Goal: Task Accomplishment & Management: Complete application form

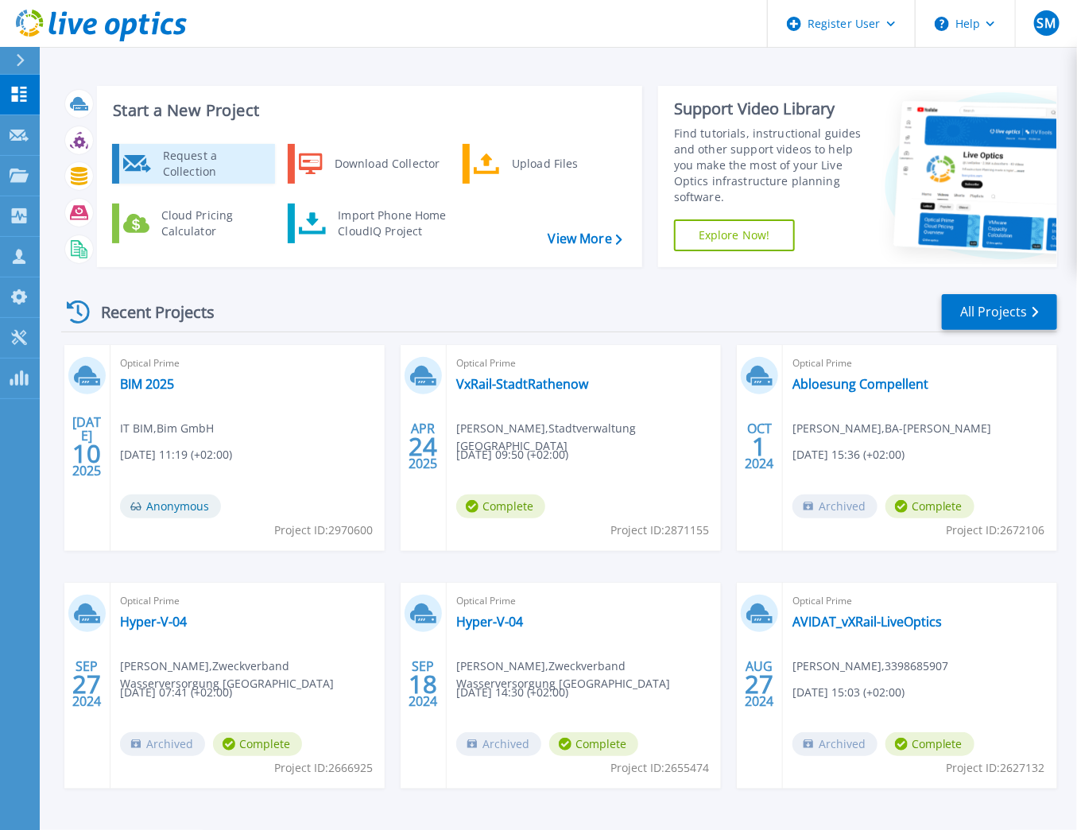
click at [218, 167] on div "Request a Collection" at bounding box center [213, 164] width 116 height 32
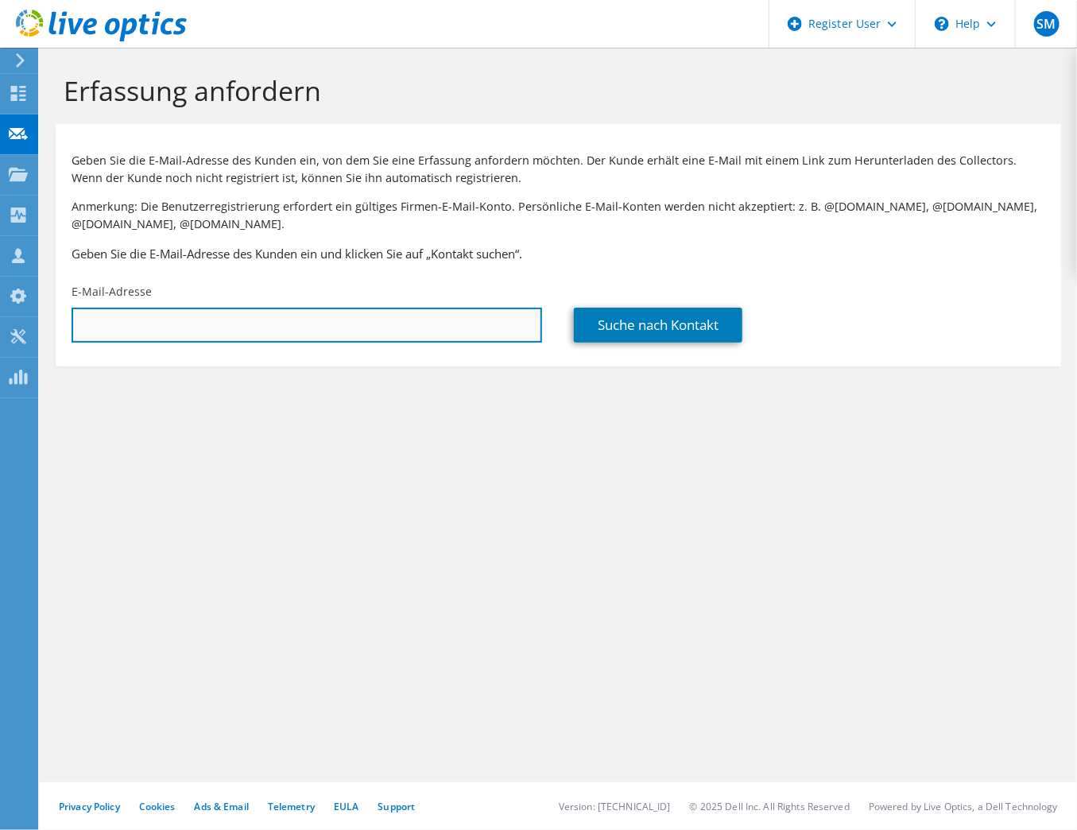
click at [213, 316] on input "text" at bounding box center [307, 325] width 471 height 35
paste input "[EMAIL_ADDRESS][DOMAIN_NAME]"
type input "[EMAIL_ADDRESS][DOMAIN_NAME]"
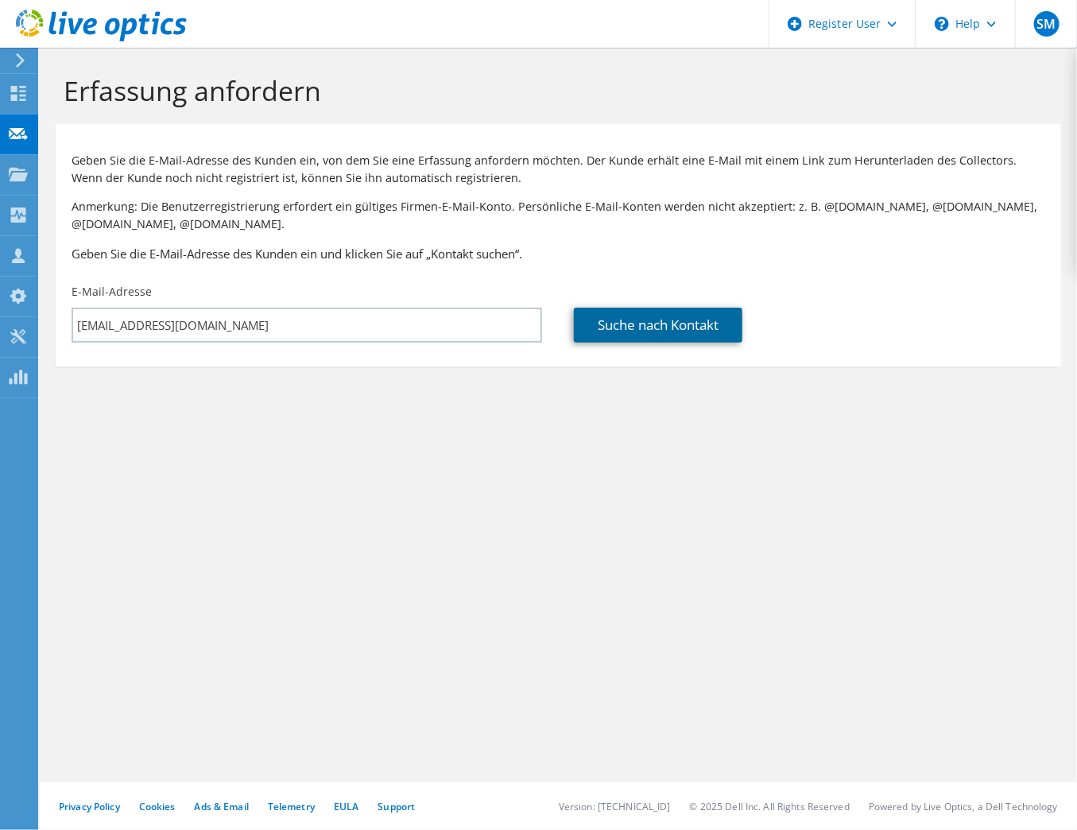
click at [642, 327] on link "Suche nach Kontakt" at bounding box center [658, 325] width 169 height 35
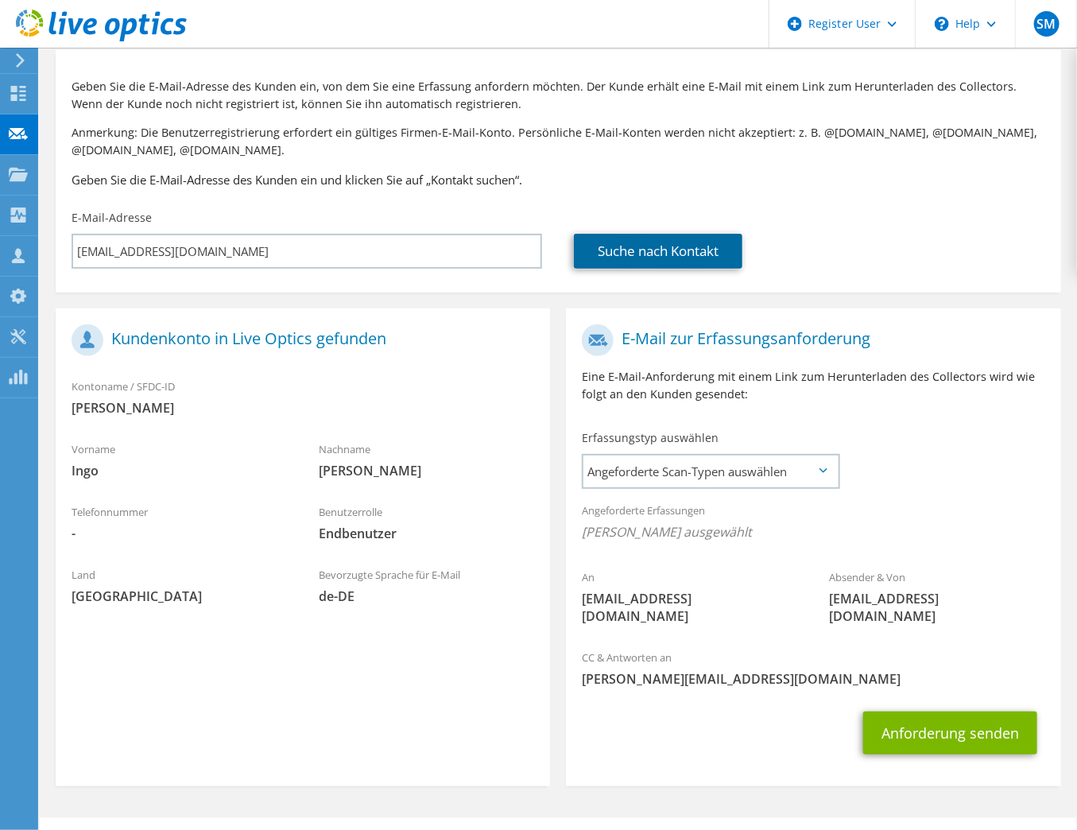
scroll to position [110, 0]
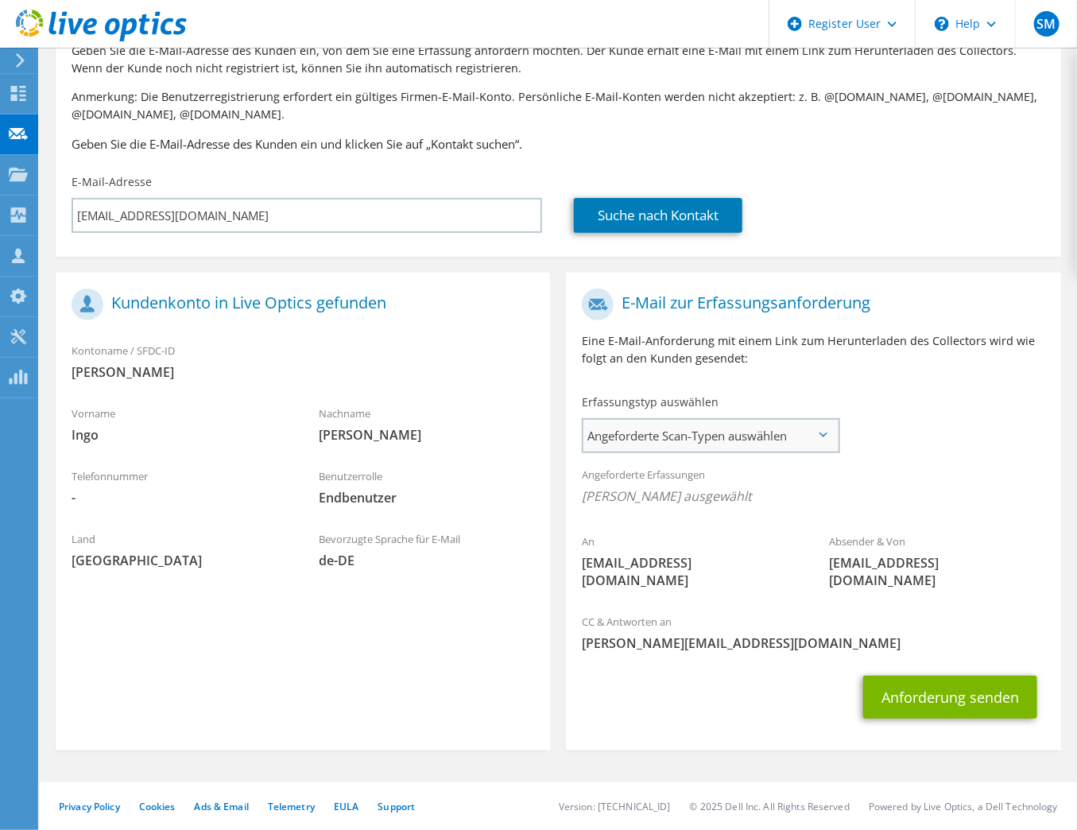
click at [825, 431] on span "Angeforderte Scan-Typen auswählen" at bounding box center [710, 436] width 254 height 32
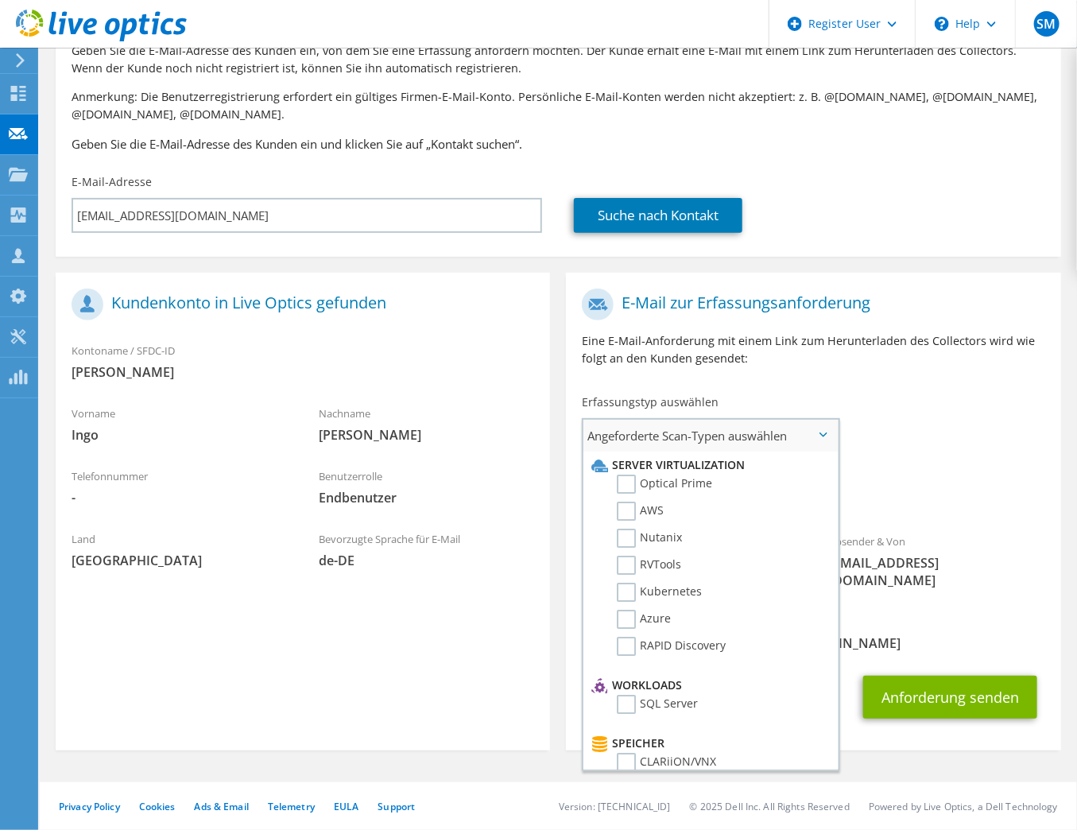
scroll to position [0, 0]
click at [923, 443] on div "An [EMAIL_ADDRESS][DOMAIN_NAME] Absender & Von [EMAIL_ADDRESS][DOMAIN_NAME]" at bounding box center [813, 443] width 494 height 324
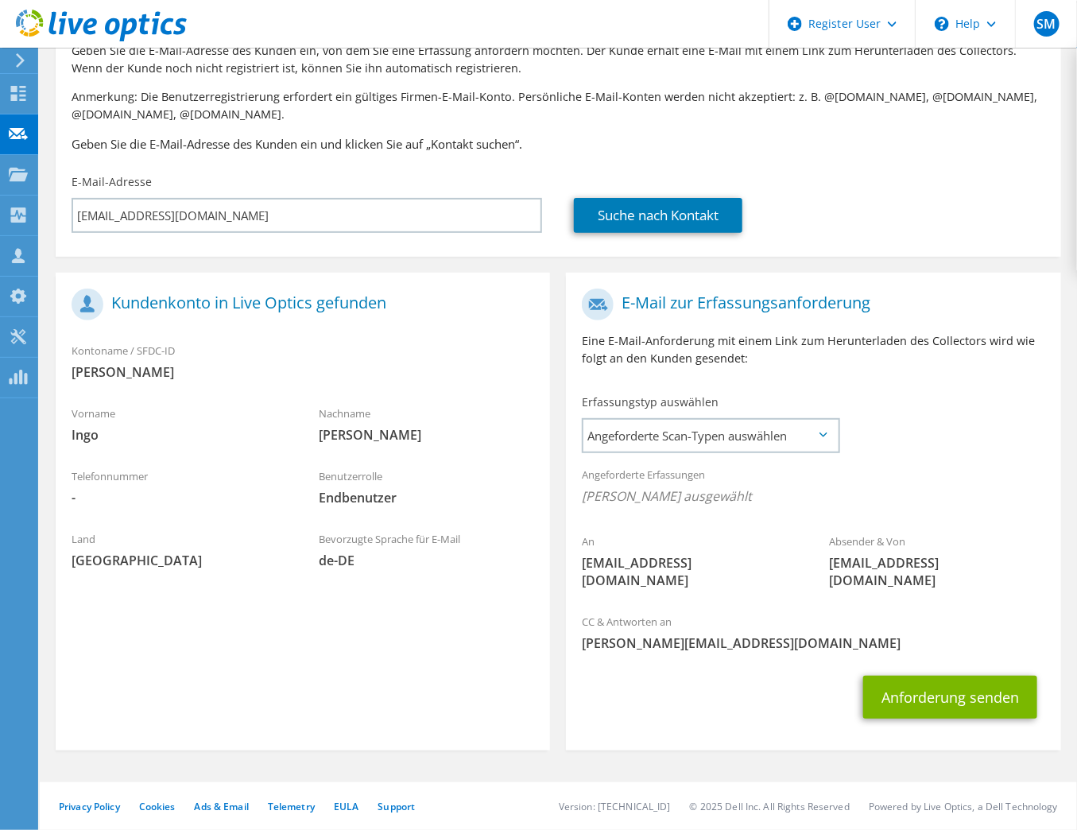
click at [824, 432] on icon at bounding box center [824, 434] width 8 height 5
click at [822, 428] on span "Angeforderte Scan-Typen auswählen" at bounding box center [710, 436] width 254 height 32
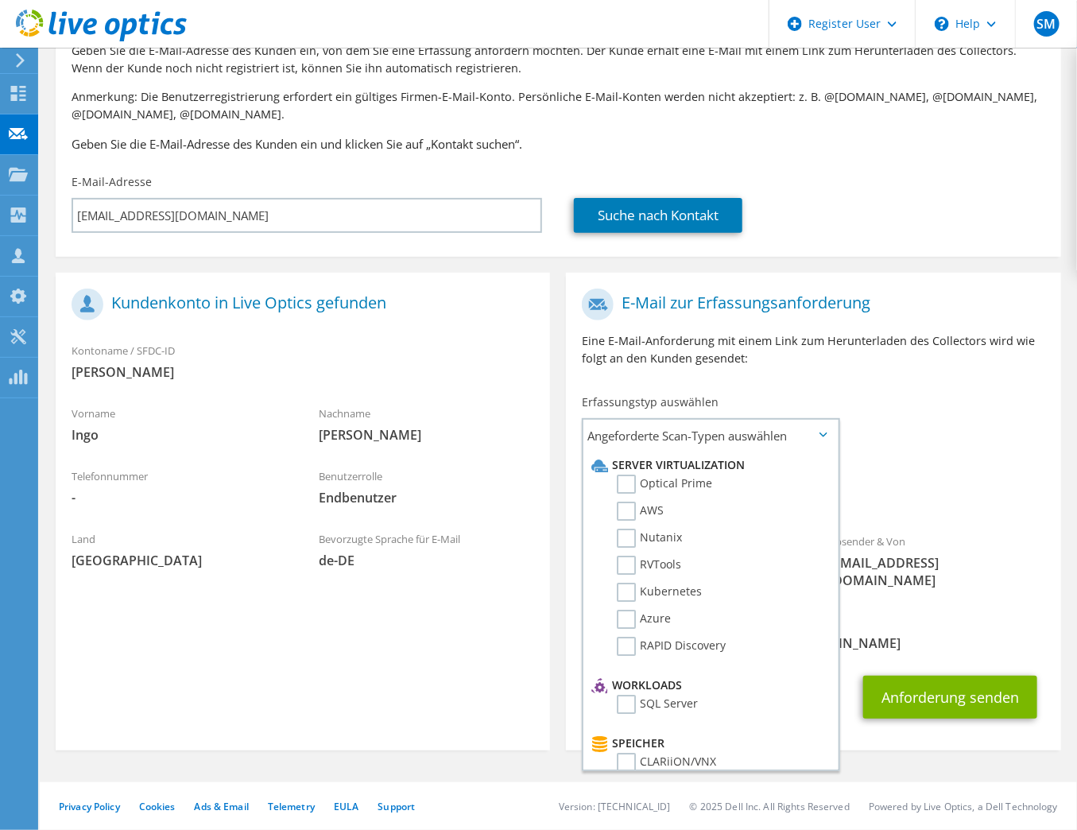
click at [935, 452] on div "An [EMAIL_ADDRESS][DOMAIN_NAME] Absender & Von [EMAIL_ADDRESS][DOMAIN_NAME]" at bounding box center [813, 443] width 494 height 324
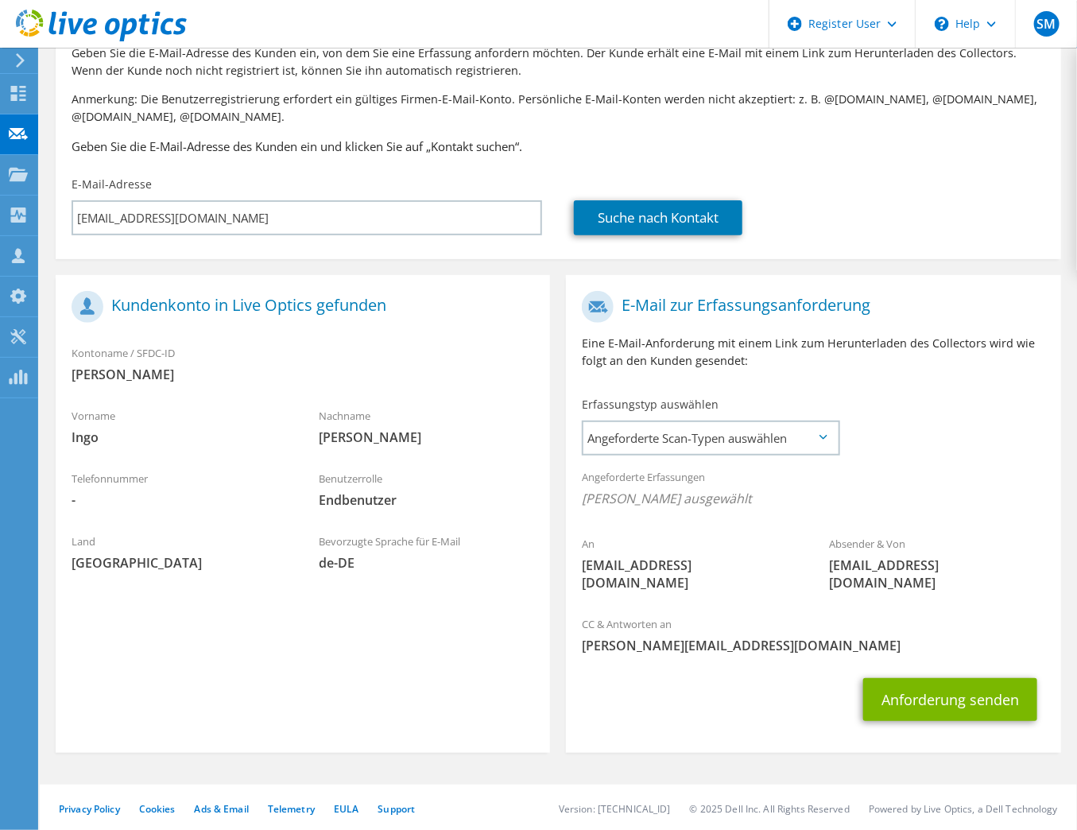
scroll to position [110, 0]
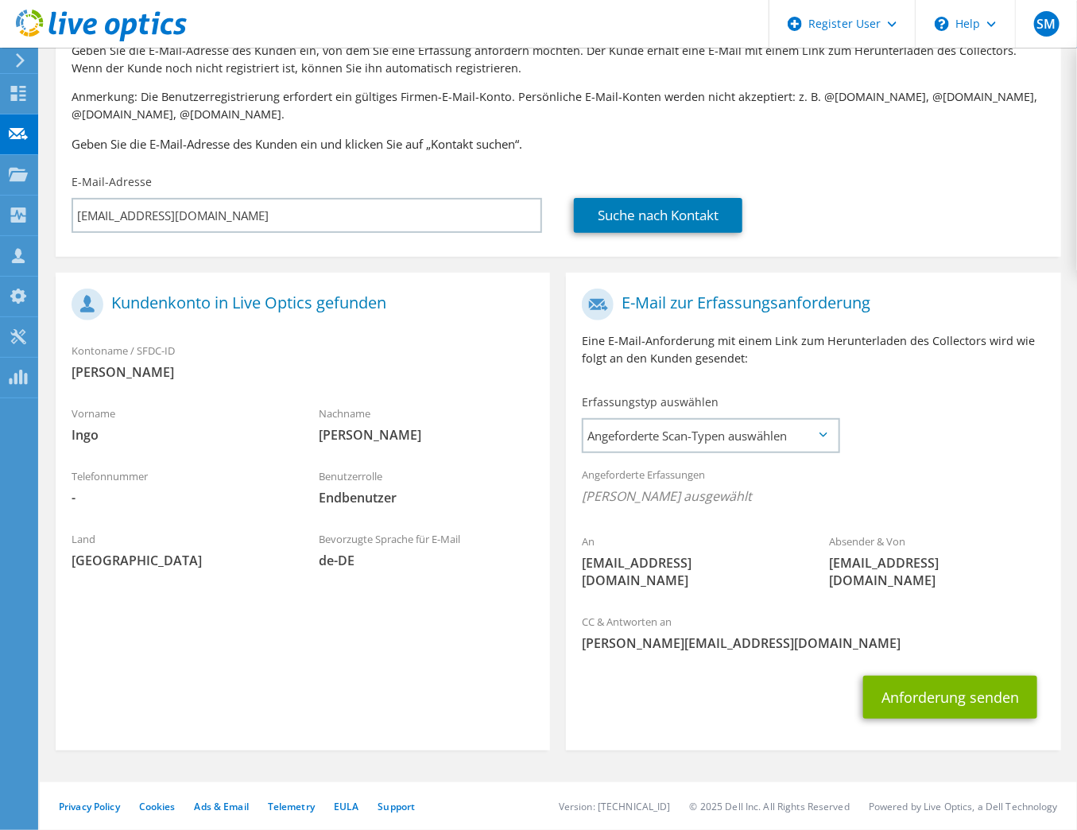
click at [824, 433] on icon at bounding box center [824, 434] width 8 height 5
click at [820, 434] on icon at bounding box center [824, 434] width 8 height 5
click at [704, 433] on span "Angeforderte Scan-Typen auswählen" at bounding box center [710, 436] width 254 height 32
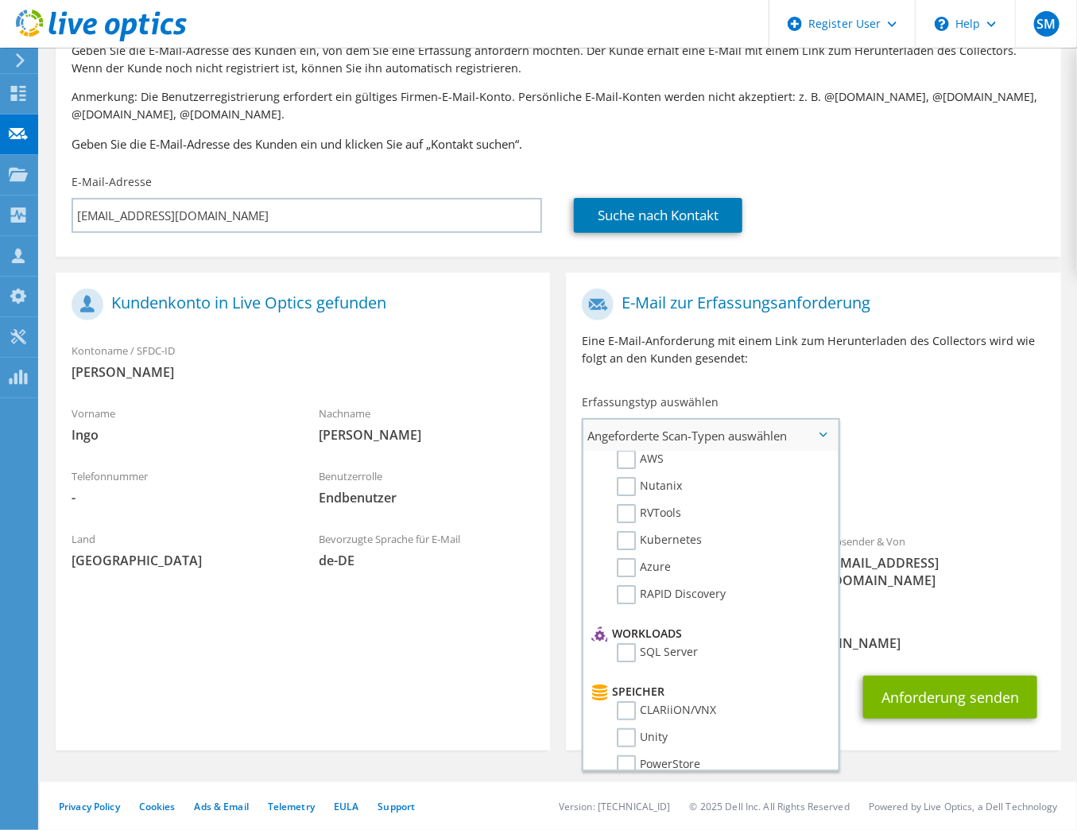
scroll to position [0, 0]
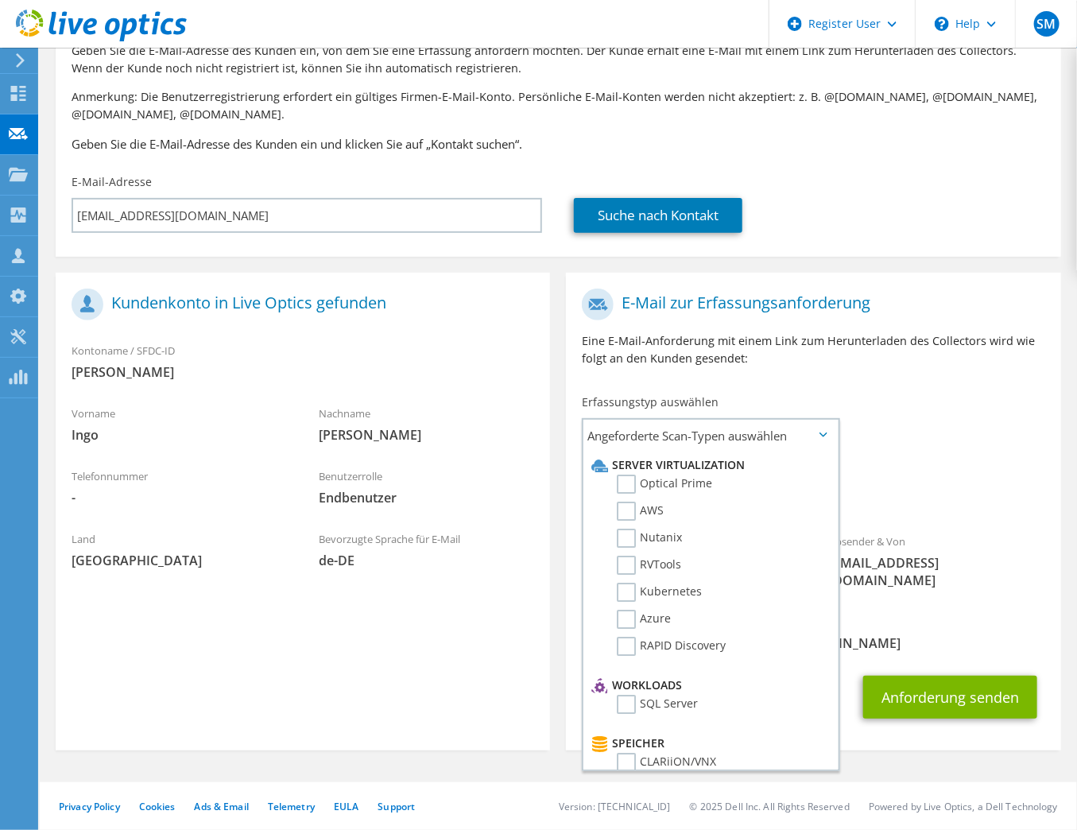
click at [927, 431] on div "An [EMAIL_ADDRESS][DOMAIN_NAME] Absender & Von [EMAIL_ADDRESS][DOMAIN_NAME]" at bounding box center [813, 443] width 494 height 324
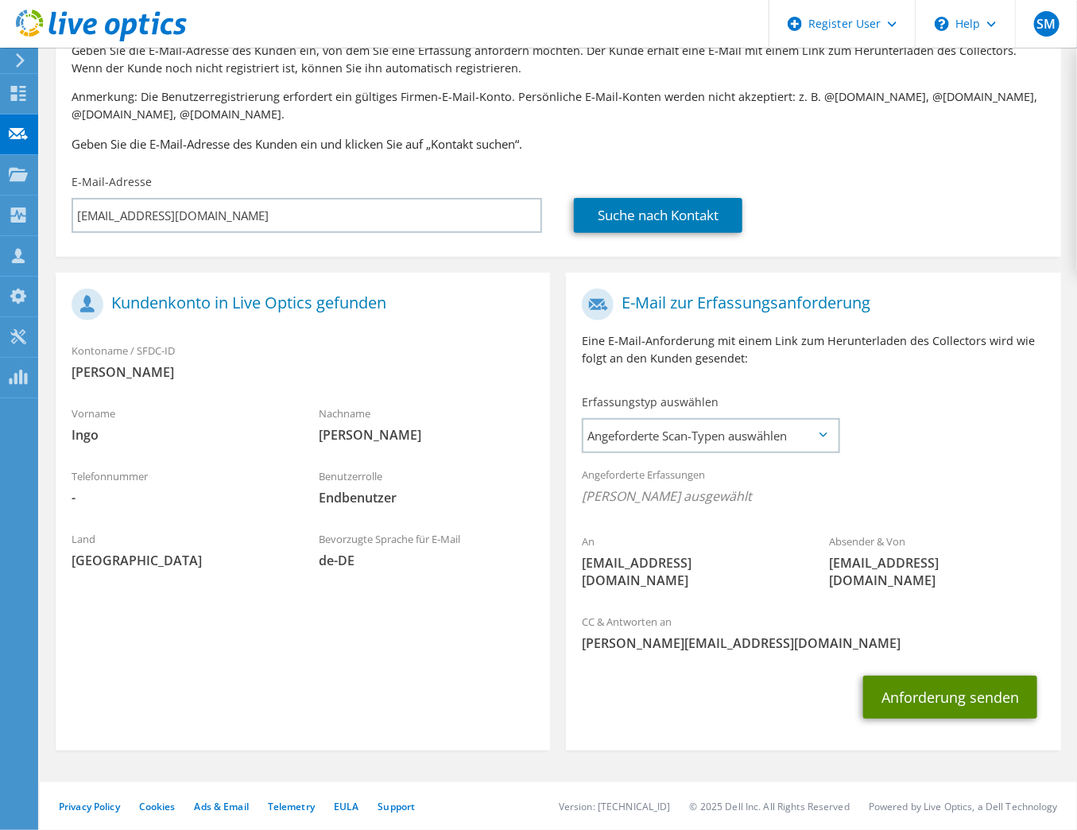
click at [938, 700] on button "Anforderung senden" at bounding box center [950, 697] width 174 height 43
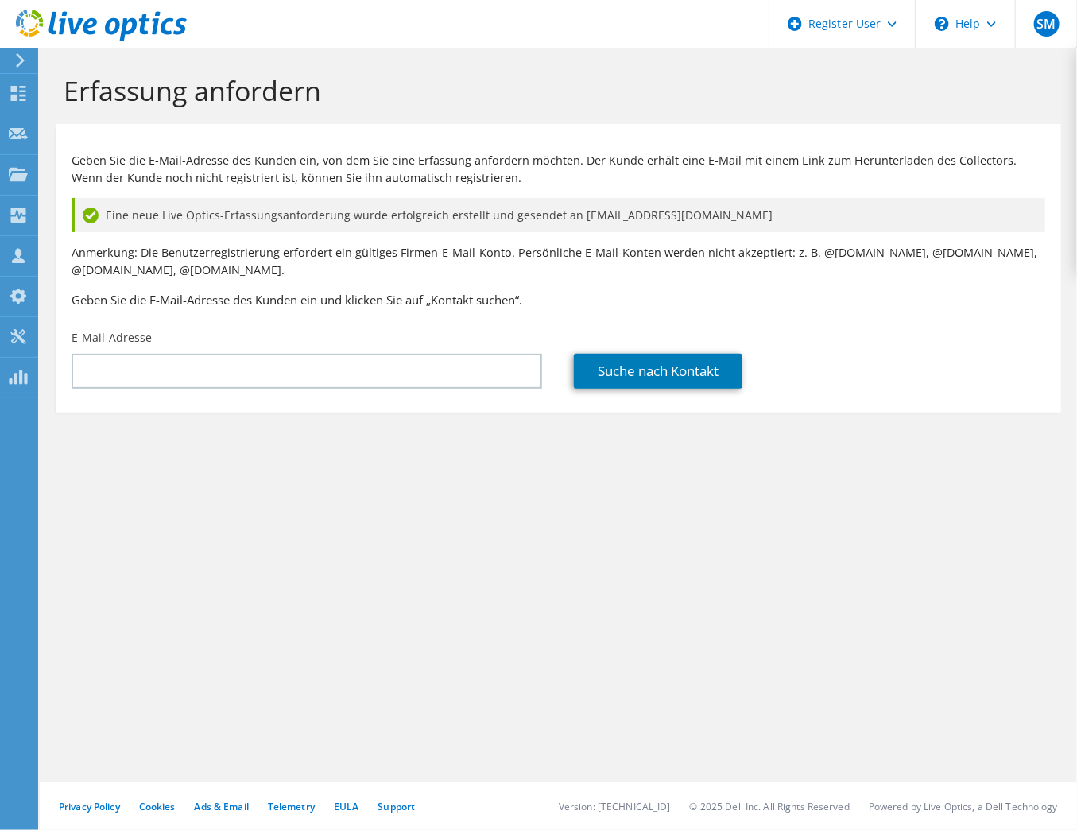
drag, startPoint x: 561, startPoint y: 283, endPoint x: 510, endPoint y: 339, distance: 76.5
click at [561, 283] on div "Geben Sie die E-Mail-Adresse des Kunden ein, von dem Sie eine Erfassung anforde…" at bounding box center [559, 227] width 1006 height 190
click at [236, 374] on input "text" at bounding box center [307, 371] width 471 height 35
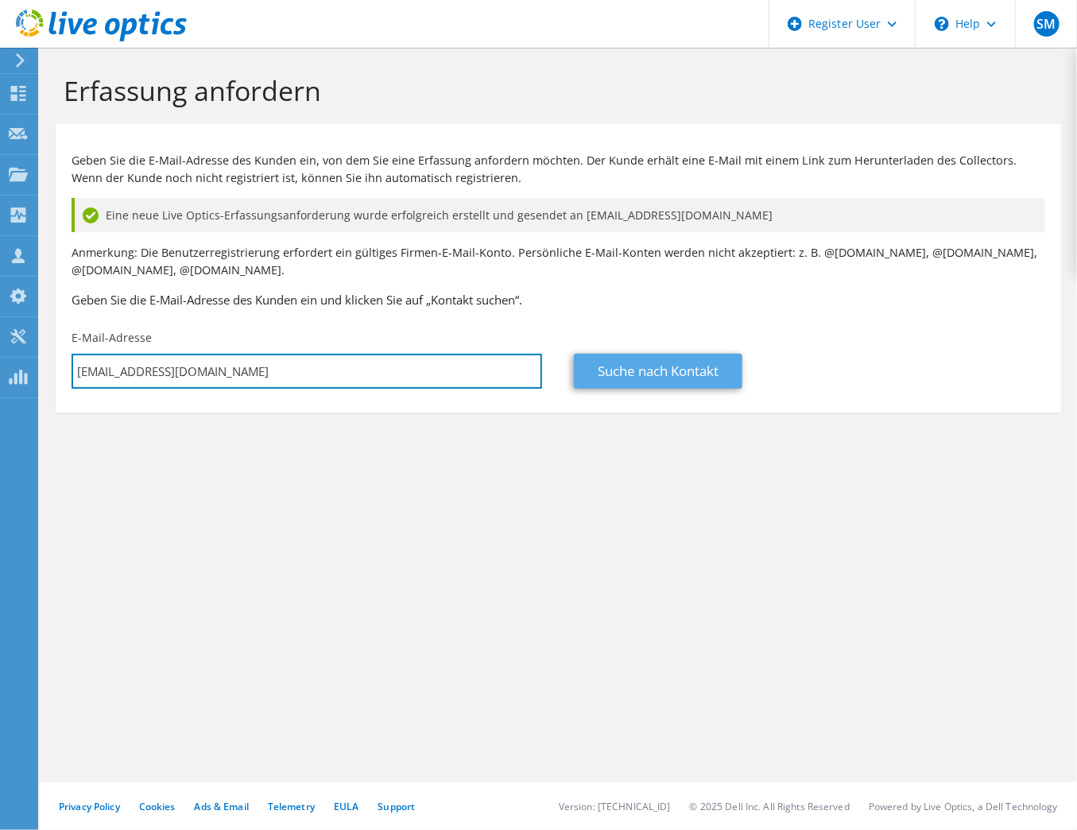
type input "mario.rockoff@regiocast.de"
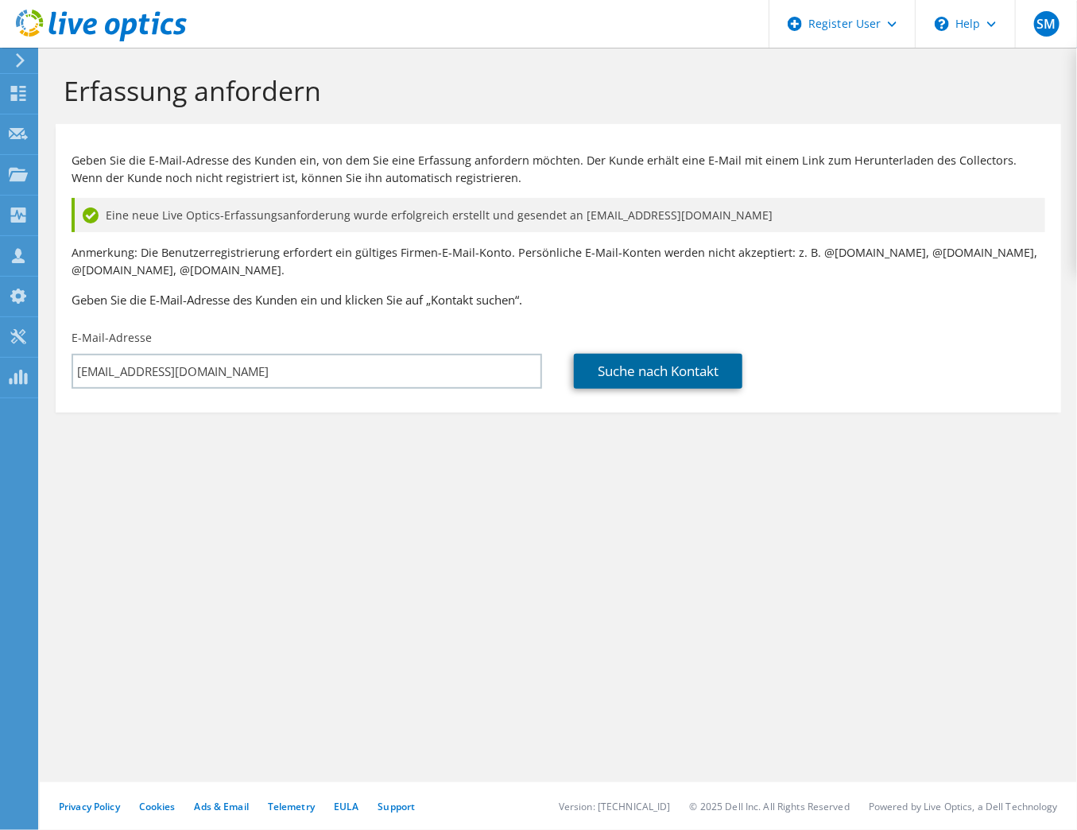
click at [680, 371] on link "Suche nach Kontakt" at bounding box center [658, 371] width 169 height 35
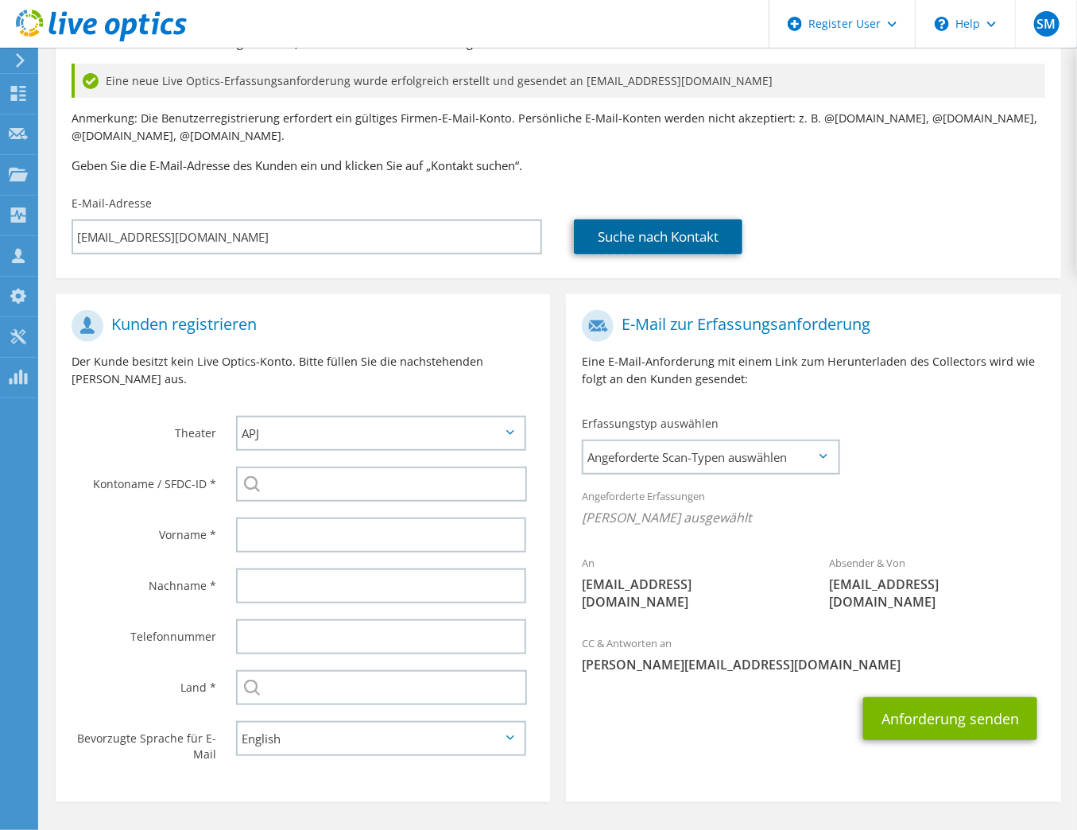
scroll to position [185, 0]
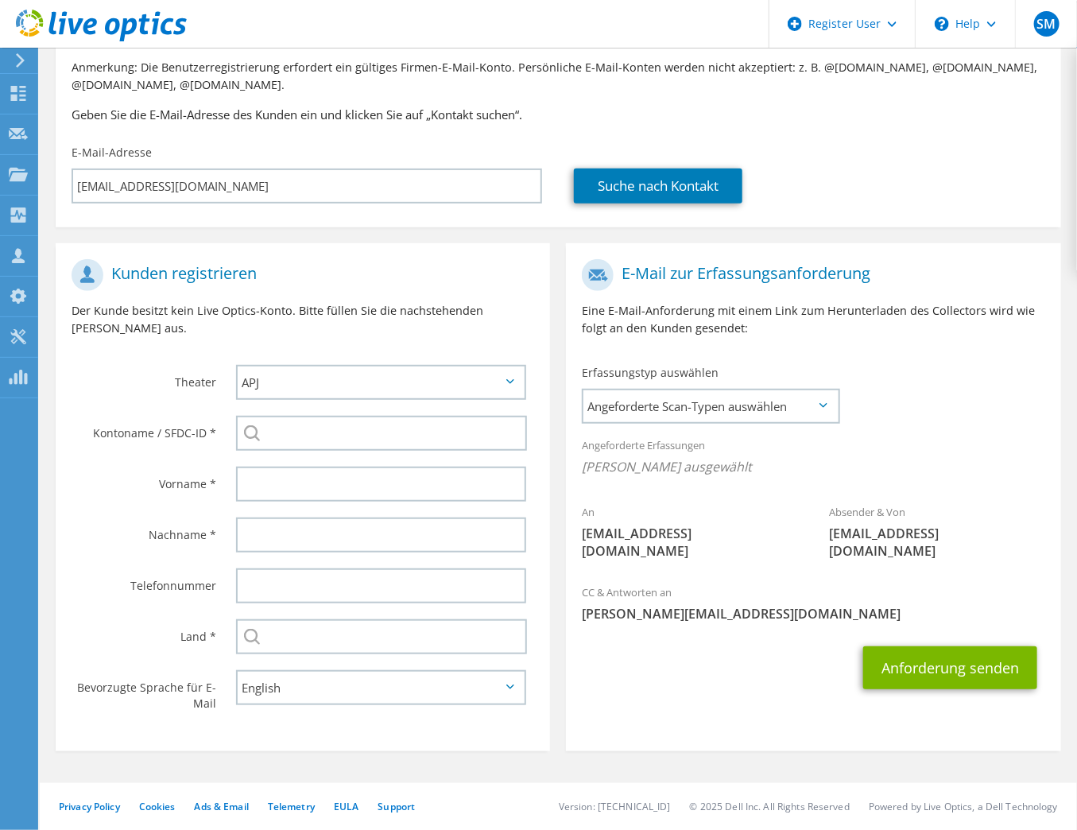
click at [635, 113] on h3 "Geben Sie die E-Mail-Adresse des Kunden ein und klicken Sie auf „Kontakt suchen…" at bounding box center [559, 114] width 974 height 17
